Goal: Task Accomplishment & Management: Manage account settings

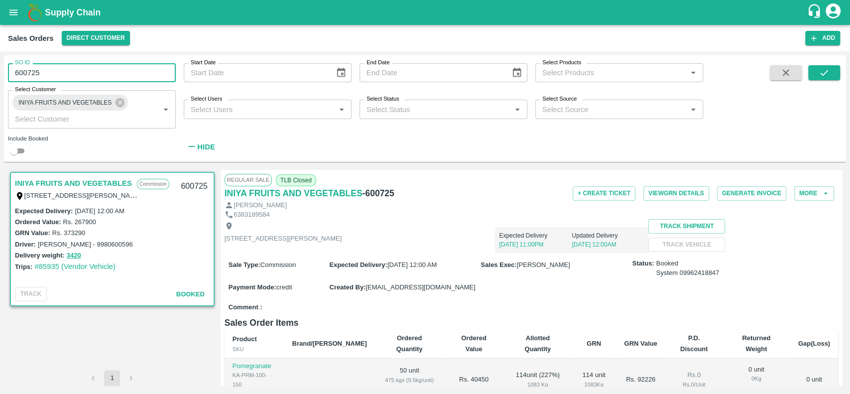
drag, startPoint x: 46, startPoint y: 68, endPoint x: 14, endPoint y: 71, distance: 31.5
click at [14, 71] on input "600725" at bounding box center [92, 72] width 168 height 19
type input "600725"
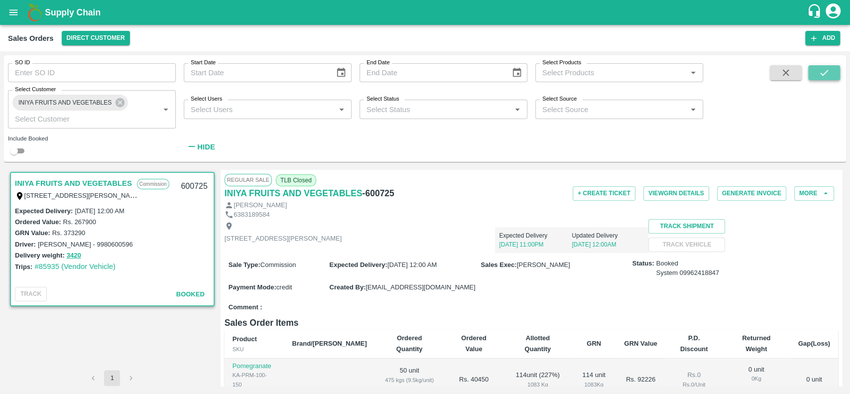
click at [823, 75] on icon "submit" at bounding box center [824, 73] width 8 height 6
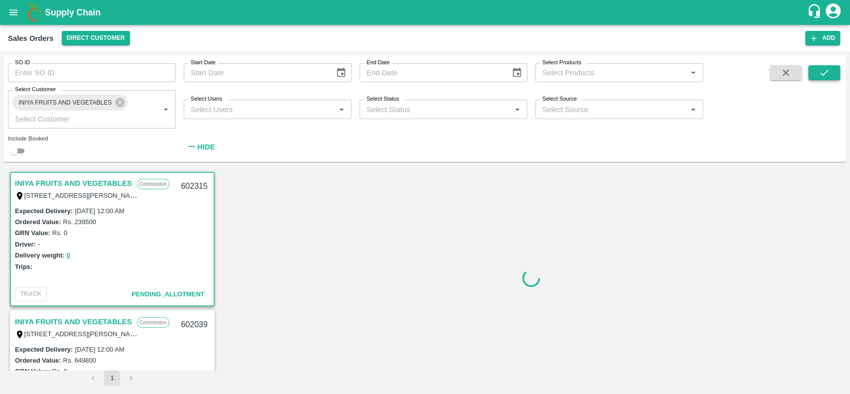
scroll to position [3, 0]
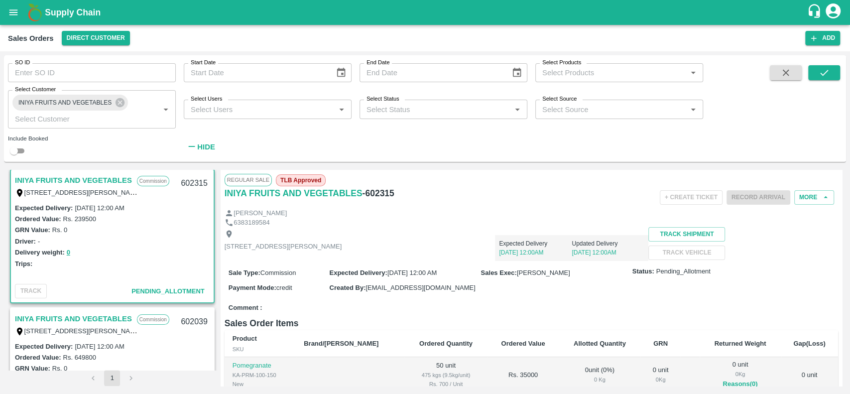
click at [80, 177] on link "INIYA FRUITS AND VEGETABLES" at bounding box center [73, 180] width 117 height 13
click at [804, 197] on button "More" at bounding box center [814, 197] width 40 height 14
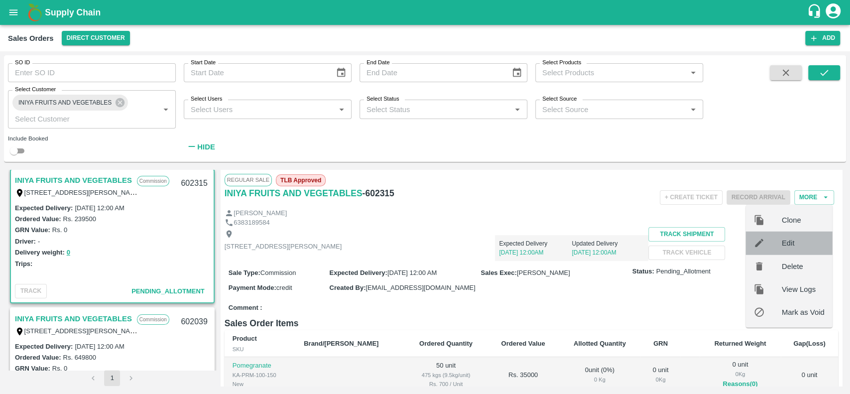
click at [783, 244] on span "Edit" at bounding box center [802, 242] width 43 height 11
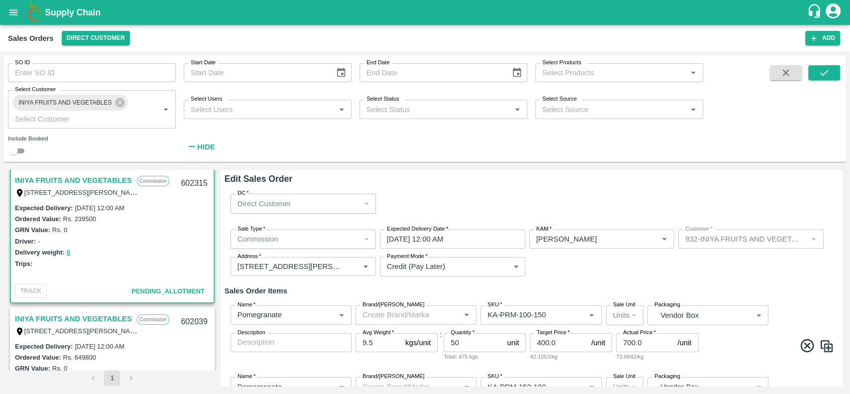
scroll to position [653, 0]
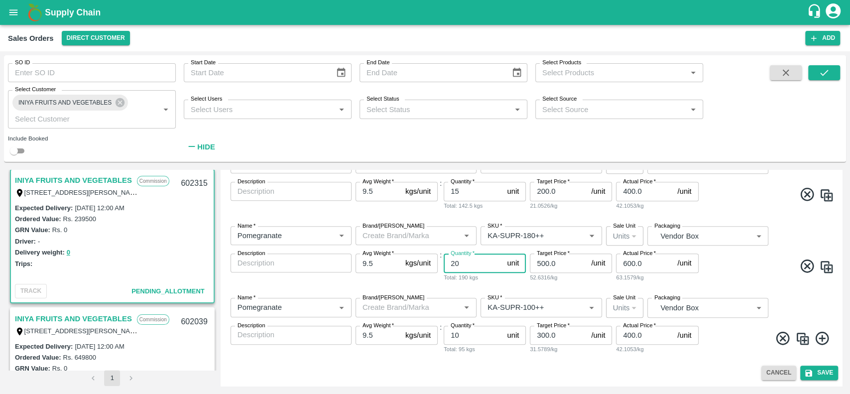
drag, startPoint x: 473, startPoint y: 265, endPoint x: 440, endPoint y: 272, distance: 33.6
click at [440, 272] on div "Name   * Name   * Brand/[PERSON_NAME]/[PERSON_NAME]   * SKU   * Sale Unit Units…" at bounding box center [530, 254] width 613 height 72
type input "10"
drag, startPoint x: 462, startPoint y: 194, endPoint x: 454, endPoint y: 195, distance: 8.5
click at [454, 195] on input "15" at bounding box center [472, 191] width 59 height 19
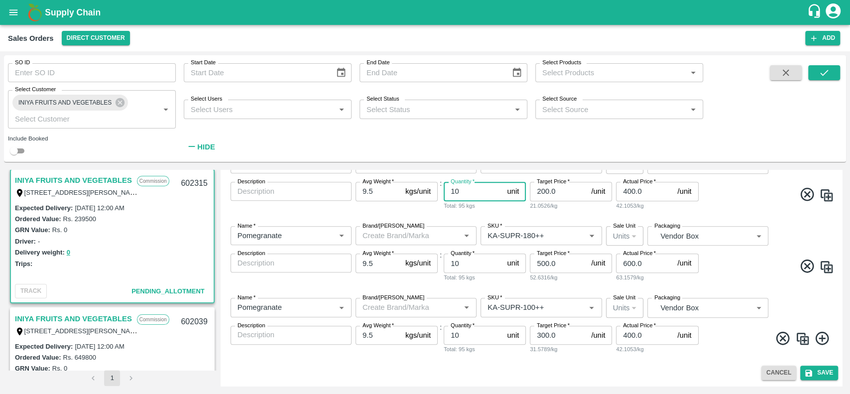
type input "10"
click at [802, 335] on img at bounding box center [802, 338] width 15 height 15
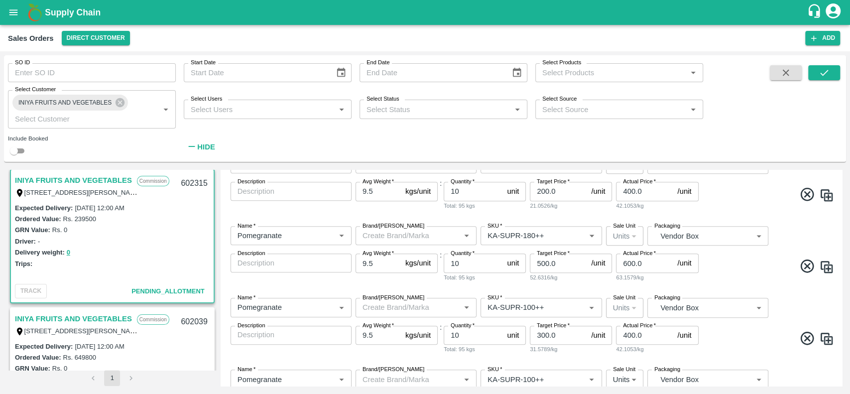
click at [821, 335] on img at bounding box center [826, 338] width 15 height 15
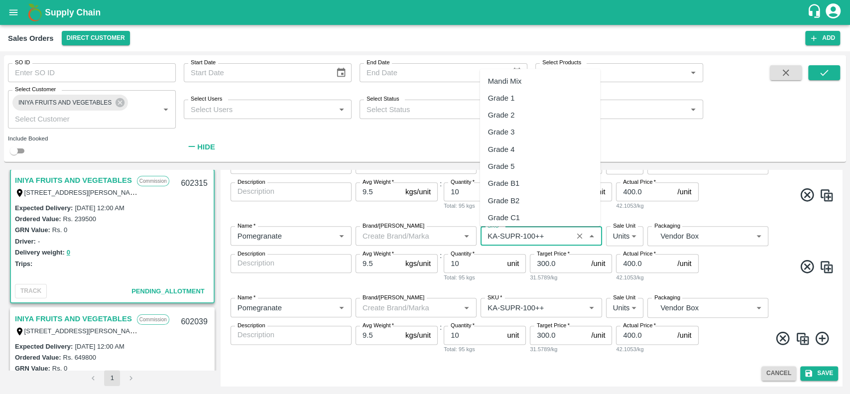
click at [549, 229] on input "SKU   *" at bounding box center [526, 235] width 86 height 13
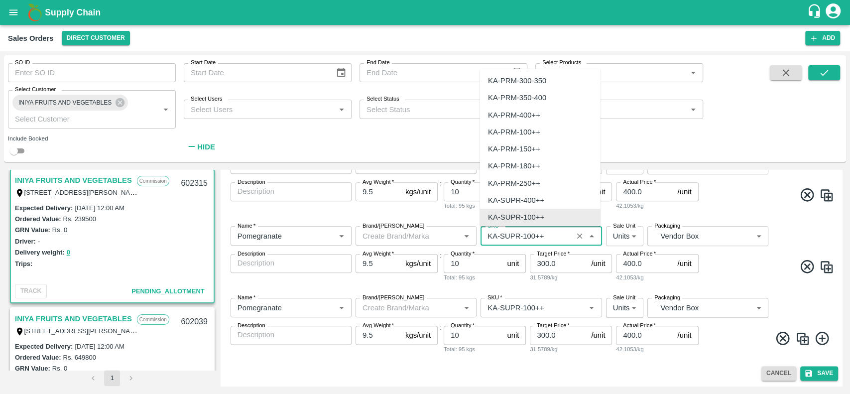
click at [549, 229] on input "SKU   *" at bounding box center [526, 235] width 86 height 13
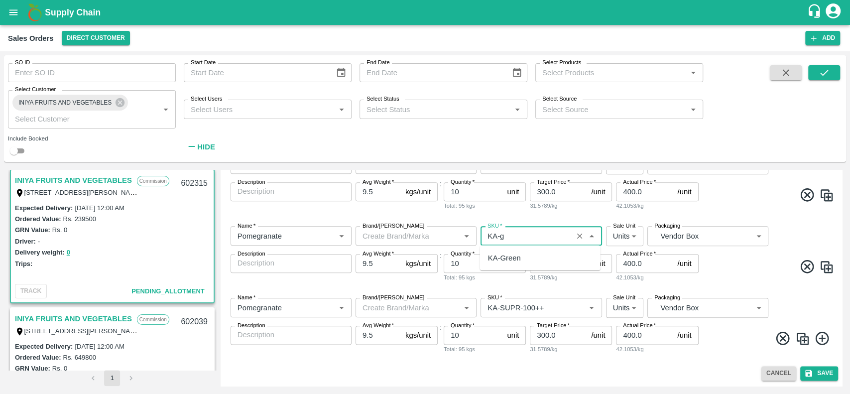
scroll to position [0, 0]
click at [500, 257] on div "KA-Green" at bounding box center [504, 257] width 33 height 11
type input "KA-Green"
click at [544, 311] on input "SKU   *" at bounding box center [526, 307] width 86 height 13
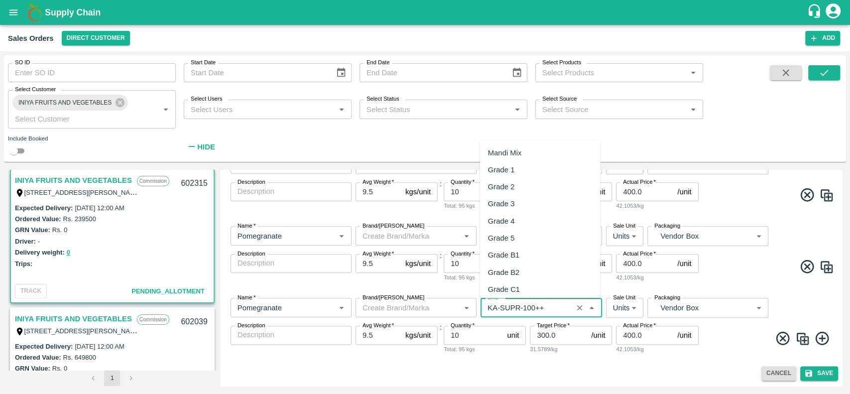
scroll to position [2696, 0]
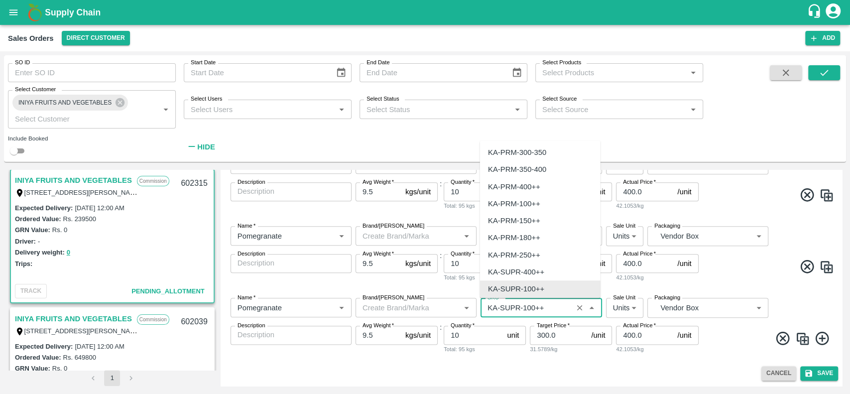
click at [544, 311] on input "SKU   *" at bounding box center [526, 307] width 86 height 13
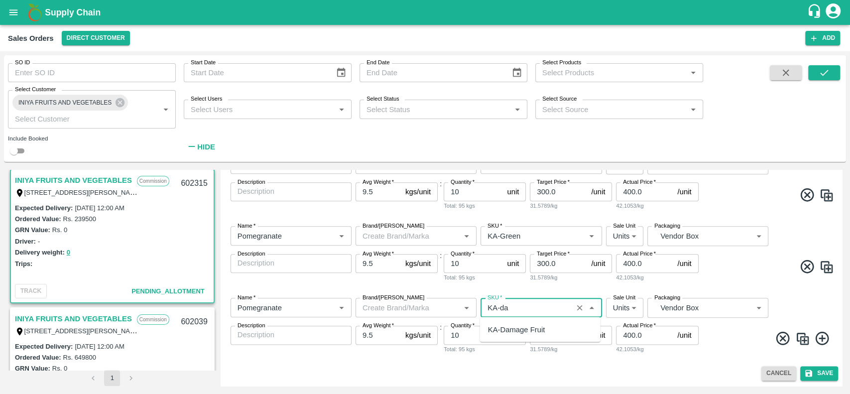
click at [490, 329] on div "KA-Damage Fruit" at bounding box center [516, 328] width 57 height 11
type input "KA-Damage Fruit"
drag, startPoint x: 478, startPoint y: 332, endPoint x: 447, endPoint y: 336, distance: 30.6
click at [447, 336] on input "10" at bounding box center [472, 334] width 59 height 19
type input "5"
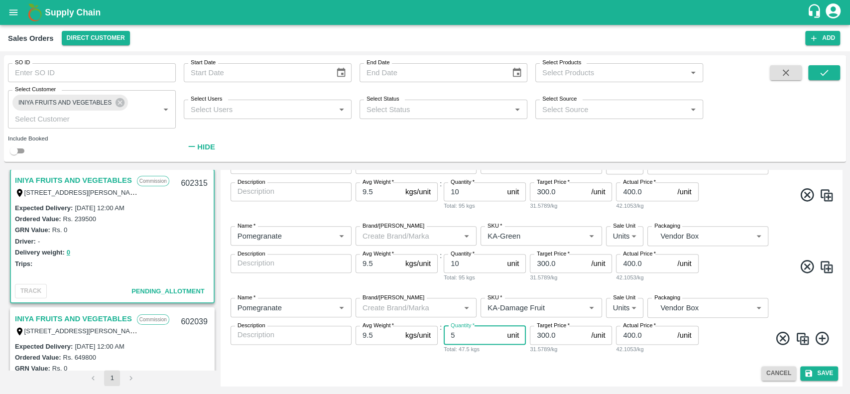
click at [645, 363] on div "Edit Sales Order DC   * Direct Customer 6 DC Sale Type   * Commission 2 Sale Ty…" at bounding box center [530, 278] width 621 height 216
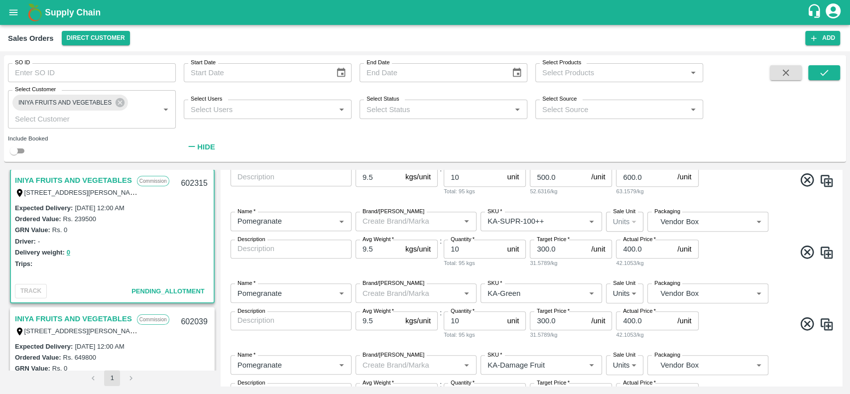
scroll to position [796, 0]
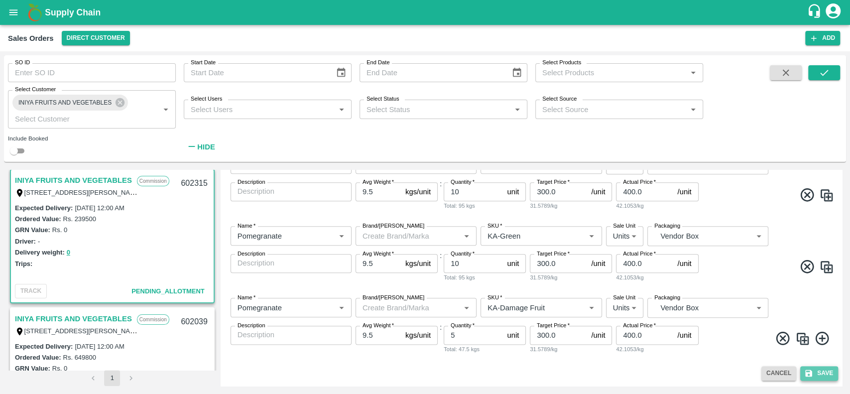
click at [822, 373] on button "Save" at bounding box center [819, 373] width 38 height 14
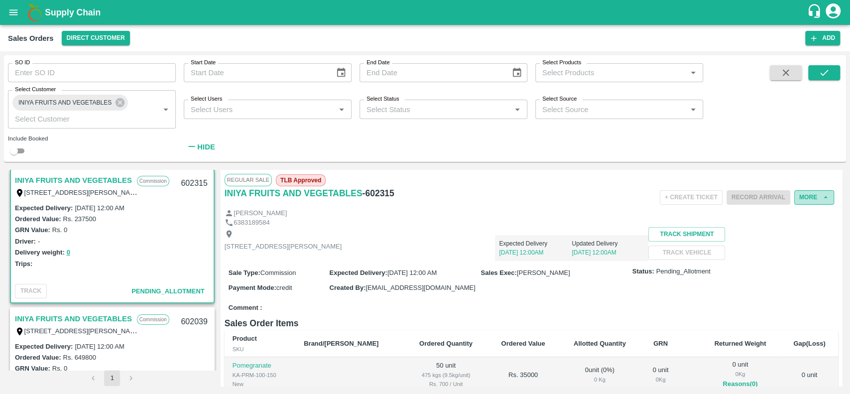
click at [800, 202] on button "More" at bounding box center [814, 197] width 40 height 14
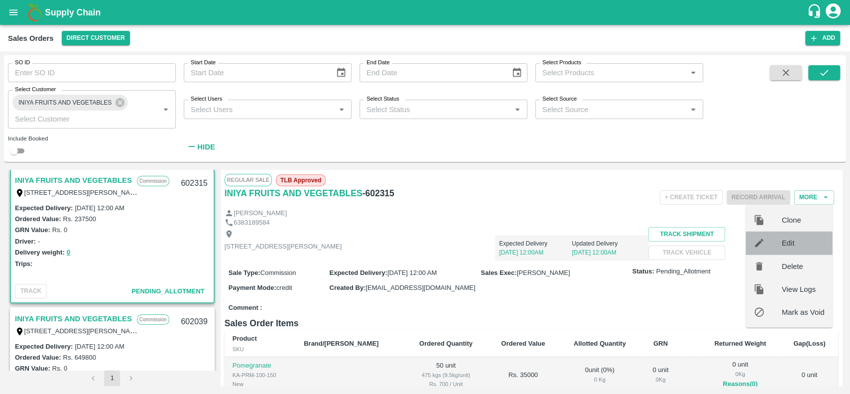
click at [786, 243] on span "Edit" at bounding box center [802, 242] width 43 height 11
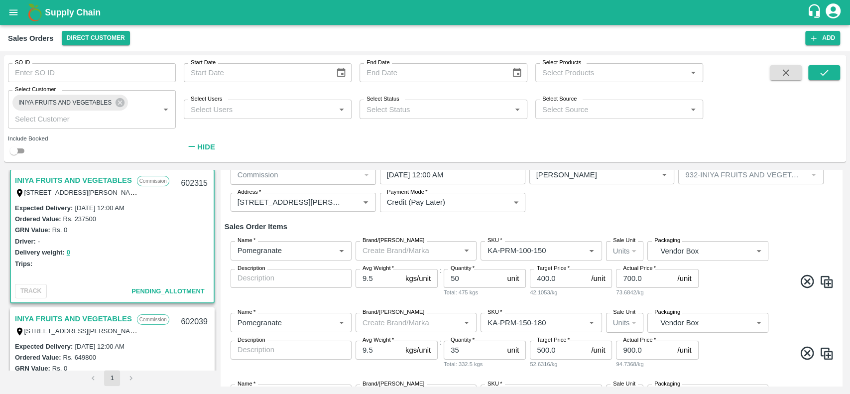
scroll to position [65, 0]
drag, startPoint x: 373, startPoint y: 280, endPoint x: 359, endPoint y: 283, distance: 13.7
click at [359, 283] on input "9.5" at bounding box center [378, 277] width 46 height 19
drag, startPoint x: 373, startPoint y: 279, endPoint x: 361, endPoint y: 279, distance: 11.4
click at [361, 279] on input "10" at bounding box center [378, 277] width 46 height 19
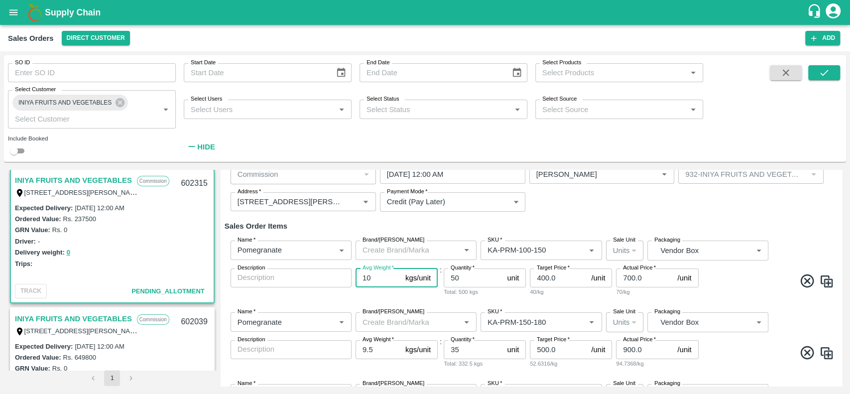
type input "10"
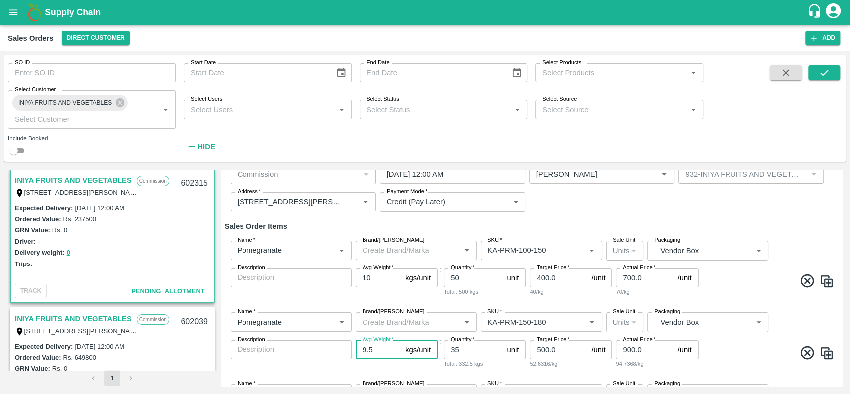
drag, startPoint x: 377, startPoint y: 352, endPoint x: 354, endPoint y: 352, distance: 22.9
click at [354, 352] on div "Name   * Name   * Brand/[PERSON_NAME]/[PERSON_NAME]   * SKU   * Sale Unit Units…" at bounding box center [530, 340] width 613 height 72
paste input "10"
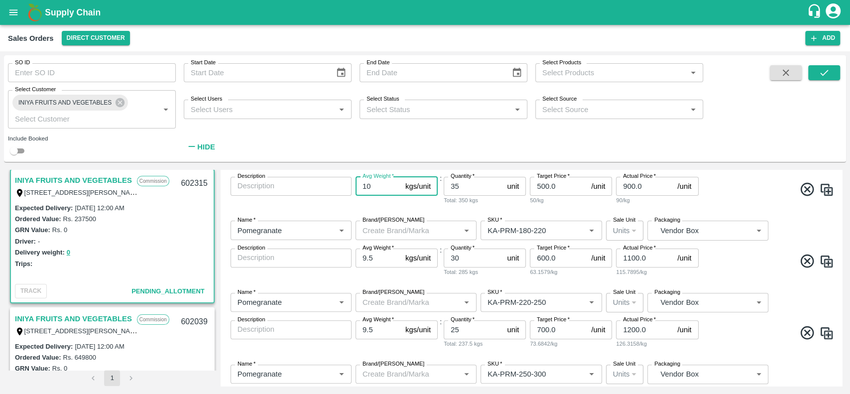
scroll to position [229, 0]
type input "10"
drag, startPoint x: 382, startPoint y: 253, endPoint x: 361, endPoint y: 255, distance: 21.0
click at [361, 255] on input "9.5" at bounding box center [378, 256] width 46 height 19
paste input "10"
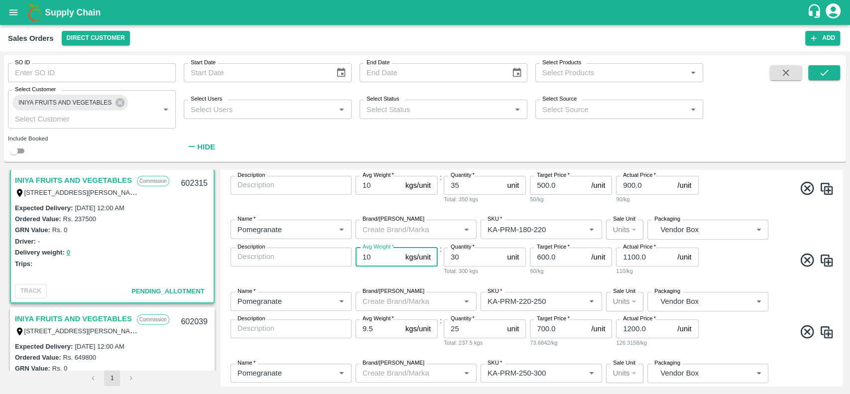
type input "10"
drag, startPoint x: 376, startPoint y: 327, endPoint x: 356, endPoint y: 327, distance: 19.9
click at [356, 327] on input "9.5" at bounding box center [378, 328] width 46 height 19
paste input "10"
type input "10"
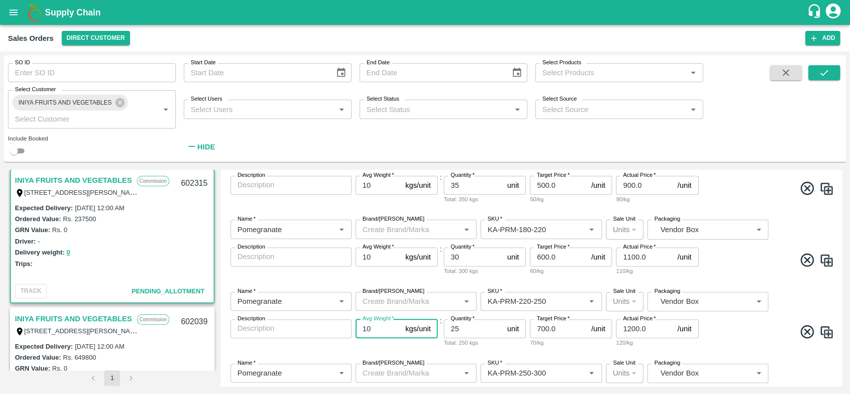
click at [381, 351] on div "Name   * Name   * Brand/[PERSON_NAME]/[PERSON_NAME]   * SKU   * Sale Unit Units…" at bounding box center [530, 320] width 613 height 72
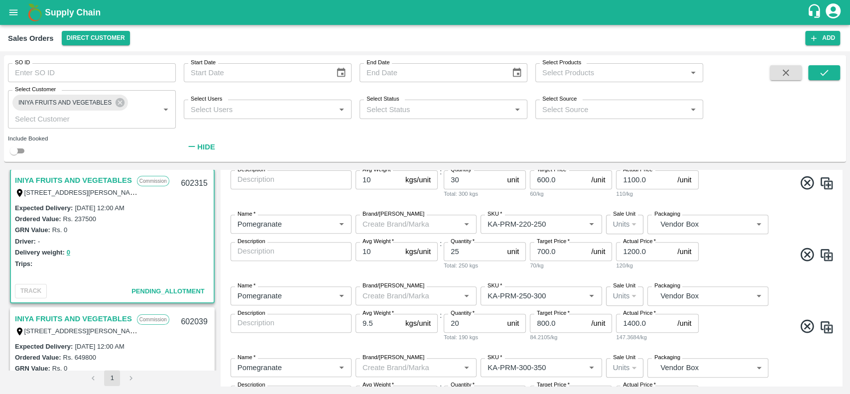
scroll to position [313, 0]
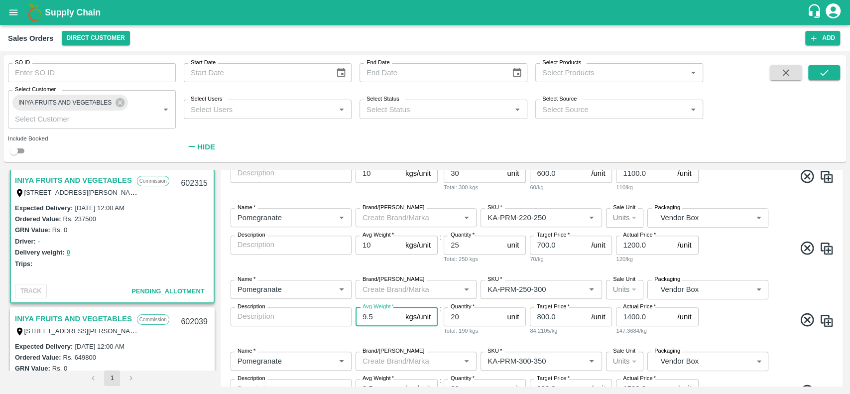
drag, startPoint x: 374, startPoint y: 313, endPoint x: 359, endPoint y: 313, distance: 14.9
click at [359, 313] on input "9.5" at bounding box center [378, 316] width 46 height 19
paste input "10"
type input "10"
click at [400, 340] on div "Name   * Name   * Brand/[PERSON_NAME]/[PERSON_NAME]   * SKU   * Sale Unit Units…" at bounding box center [530, 308] width 613 height 72
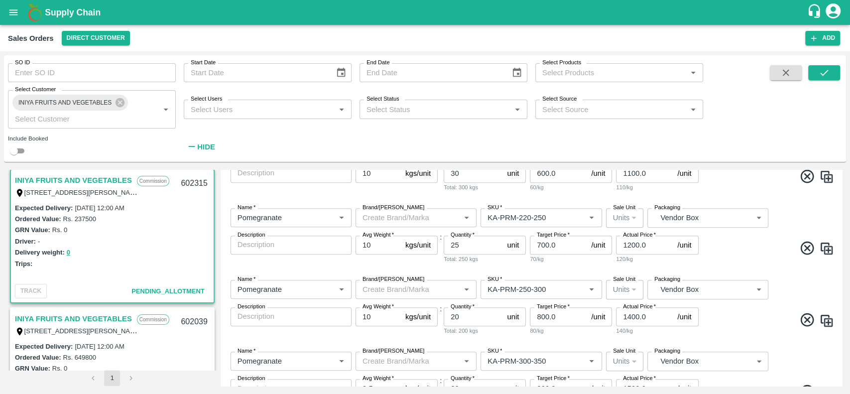
scroll to position [461, 0]
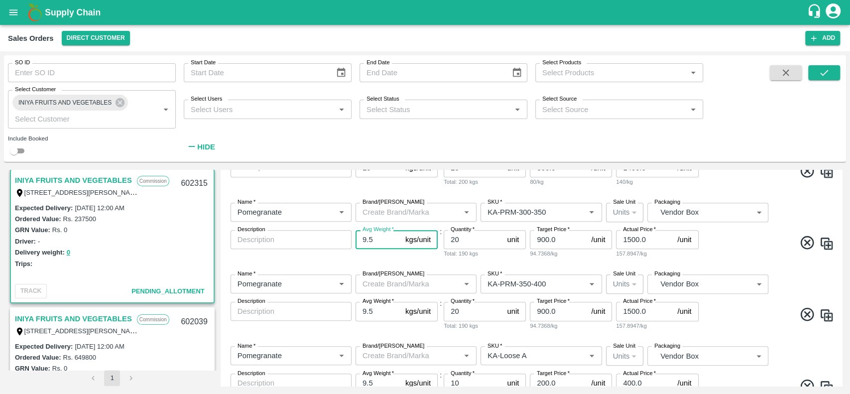
drag, startPoint x: 374, startPoint y: 245, endPoint x: 360, endPoint y: 243, distance: 14.6
click at [360, 243] on input "9.5" at bounding box center [378, 239] width 46 height 19
paste input "10"
type input "10"
drag, startPoint x: 373, startPoint y: 313, endPoint x: 358, endPoint y: 313, distance: 14.4
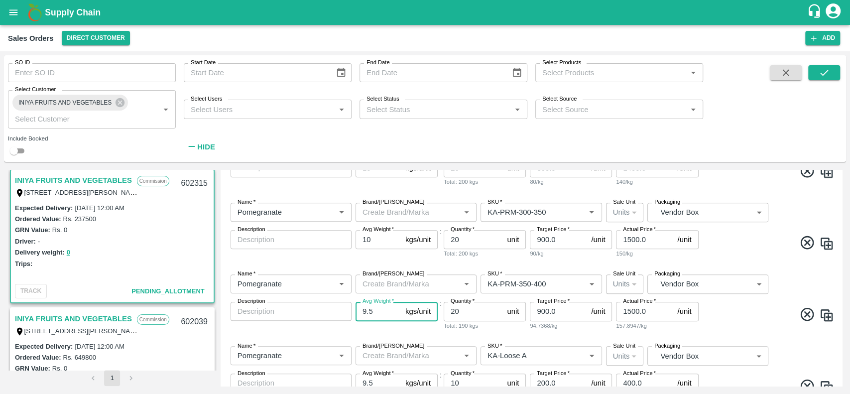
click at [358, 313] on input "9.5" at bounding box center [378, 311] width 46 height 19
paste input "10"
type input "10"
click at [420, 327] on div "Avg Weight   * 10 kgs/unit Avg Weight" at bounding box center [396, 316] width 82 height 28
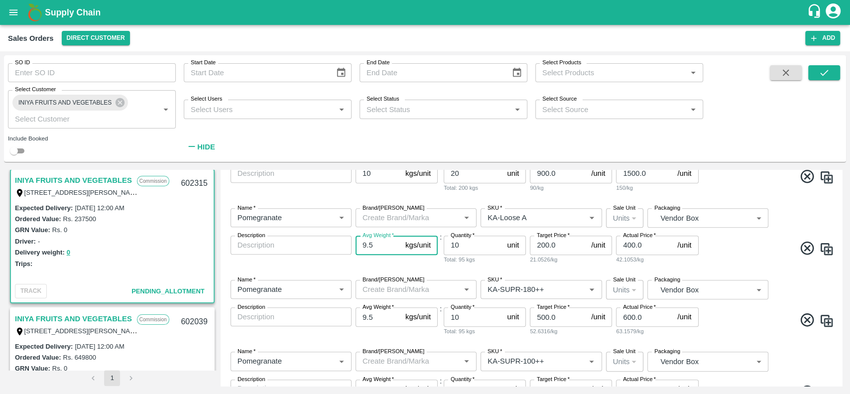
drag, startPoint x: 376, startPoint y: 249, endPoint x: 359, endPoint y: 248, distance: 16.9
click at [359, 248] on input "9.5" at bounding box center [378, 244] width 46 height 19
paste input "10"
type input "10"
drag, startPoint x: 377, startPoint y: 319, endPoint x: 357, endPoint y: 319, distance: 19.9
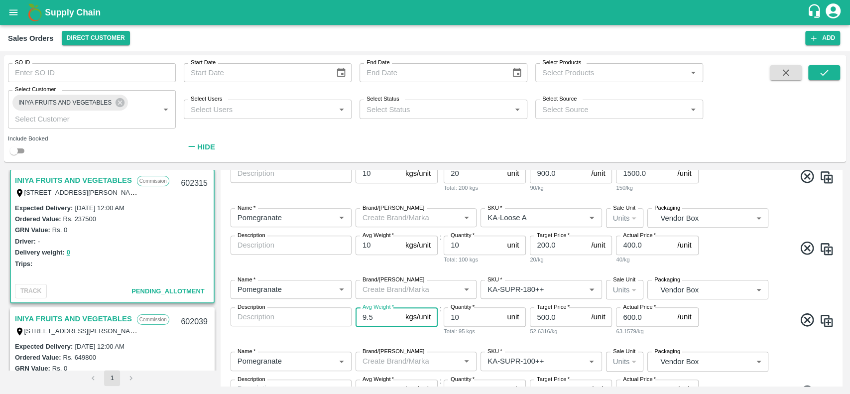
click at [357, 319] on input "9.5" at bounding box center [378, 316] width 46 height 19
paste input "10"
type input "10"
click at [384, 339] on div "Name   * Name   * Brand/[PERSON_NAME]/[PERSON_NAME]   * SKU   * Sale Unit Units…" at bounding box center [530, 308] width 613 height 72
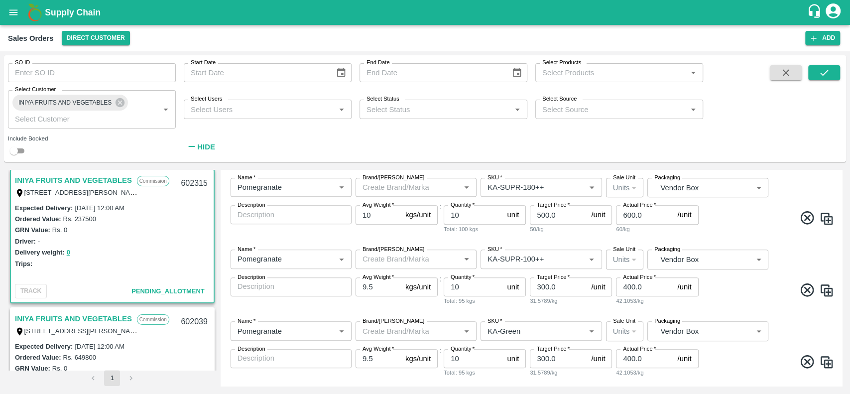
scroll to position [703, 0]
drag, startPoint x: 375, startPoint y: 284, endPoint x: 358, endPoint y: 283, distance: 16.9
click at [358, 283] on input "9.5" at bounding box center [378, 284] width 46 height 19
paste input "10"
type input "10"
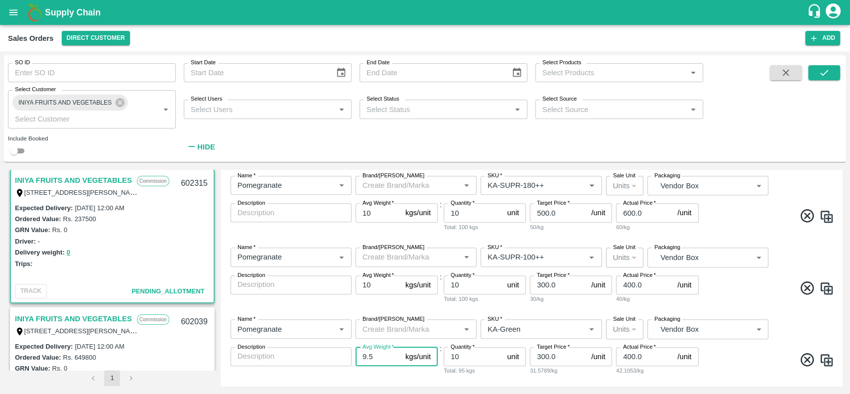
drag, startPoint x: 386, startPoint y: 352, endPoint x: 350, endPoint y: 356, distance: 35.5
click at [350, 356] on div "Name   * Name   * Brand/[PERSON_NAME]/[PERSON_NAME]   * SKU   * Sale Unit Units…" at bounding box center [530, 347] width 613 height 72
paste input "10"
type input "10"
click at [381, 374] on div "Avg Weight   * 10 kgs/unit Avg Weight" at bounding box center [396, 361] width 82 height 28
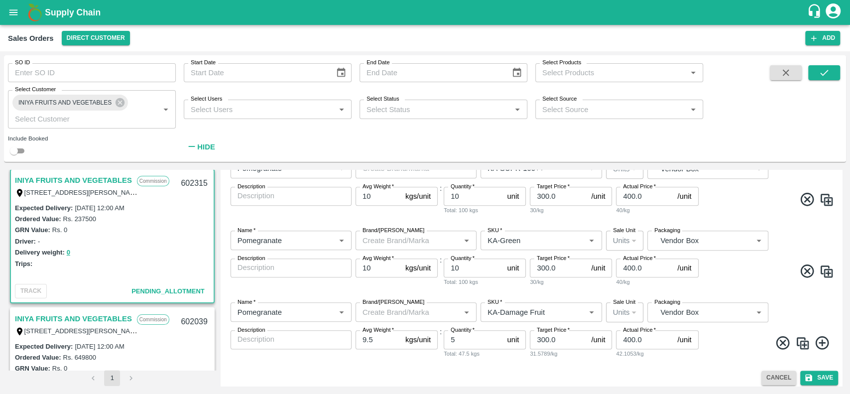
scroll to position [796, 0]
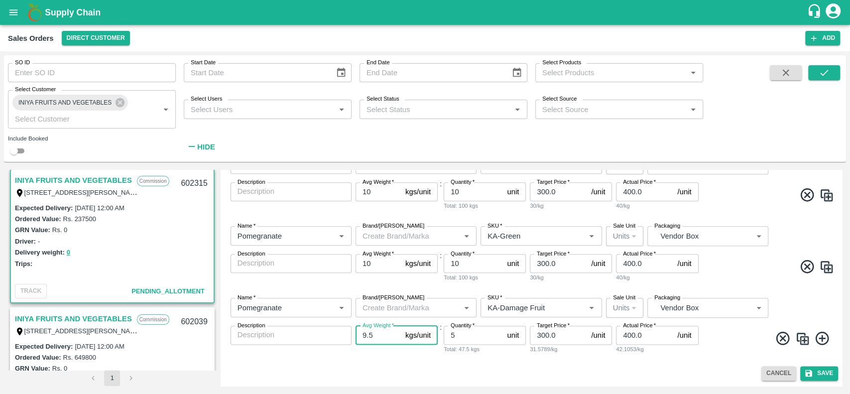
drag, startPoint x: 378, startPoint y: 335, endPoint x: 361, endPoint y: 334, distance: 16.5
click at [361, 334] on input "9.5" at bounding box center [378, 334] width 46 height 19
paste input "10"
type input "10"
click at [398, 359] on div "Name   * Name   * Brand/[PERSON_NAME]/[PERSON_NAME]   * SKU   * Sale Unit Units…" at bounding box center [530, 326] width 613 height 72
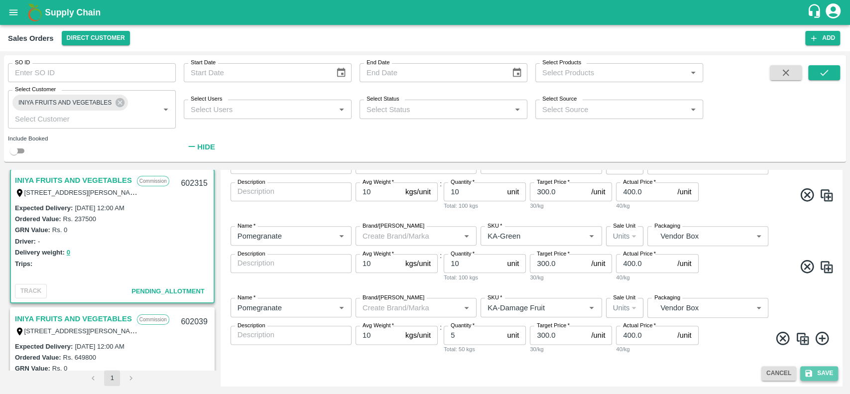
click at [817, 374] on button "Save" at bounding box center [819, 373] width 38 height 14
